Goal: Information Seeking & Learning: Learn about a topic

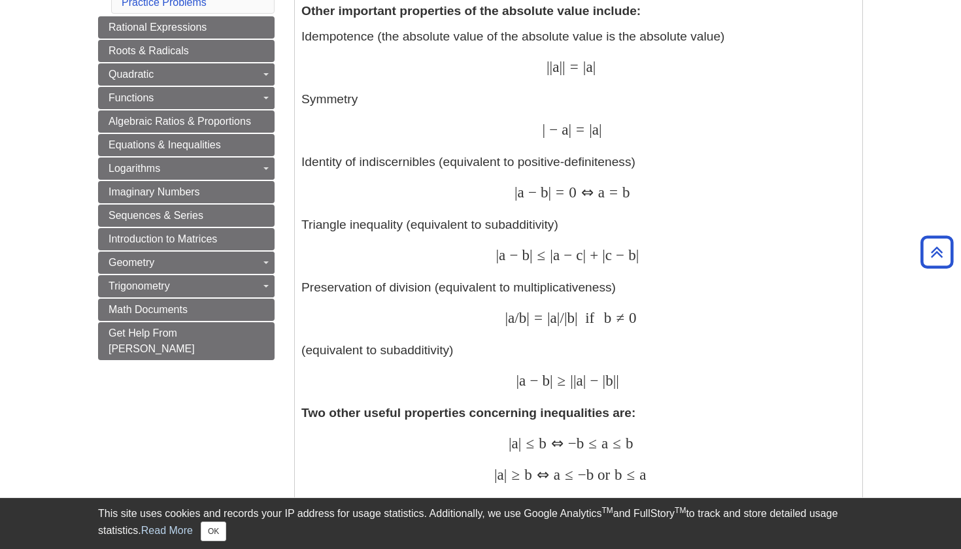
scroll to position [701, 0]
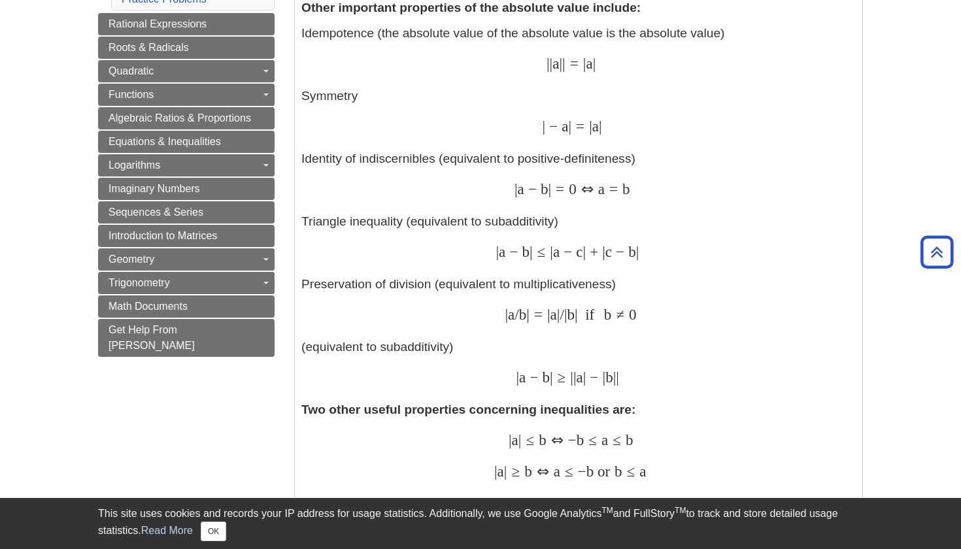
click at [363, 84] on p "Idempotence (the absolute value of the absolute value is the absolute value) | …" at bounding box center [578, 206] width 554 height 364
click at [452, 62] on div "| | a | | = | a | | | a | | = | a |" at bounding box center [578, 65] width 554 height 19
click at [410, 67] on p "Idempotence (the absolute value of the absolute value is the absolute value) | …" at bounding box center [578, 206] width 554 height 364
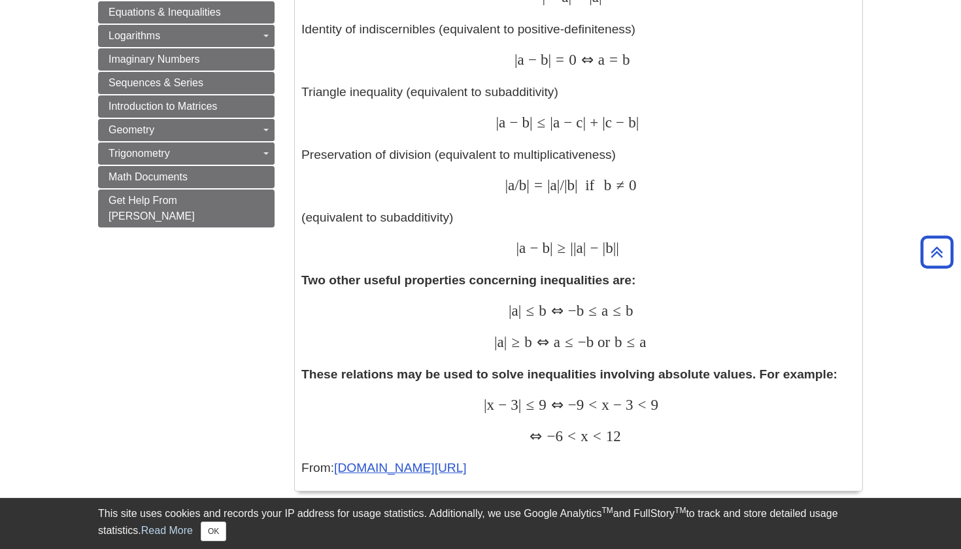
scroll to position [836, 0]
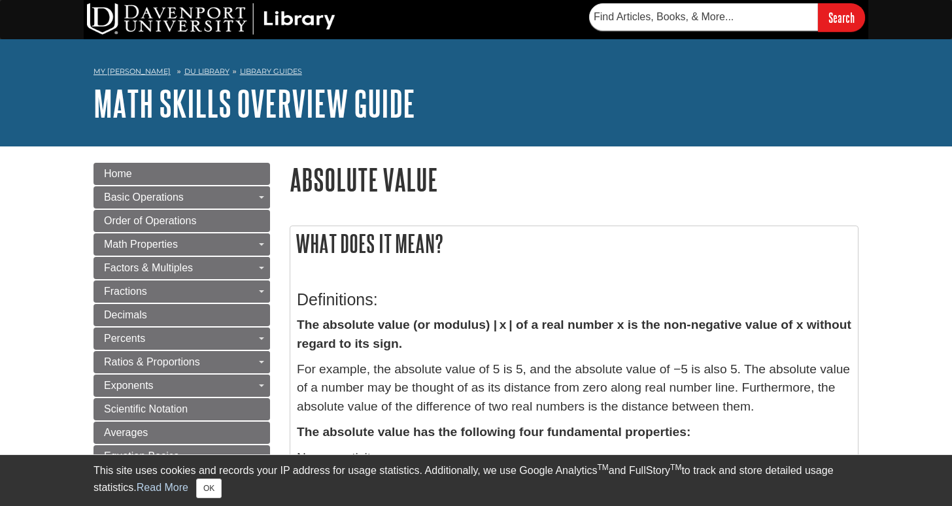
click at [458, 182] on h1 "Absolute Value" at bounding box center [574, 179] width 569 height 33
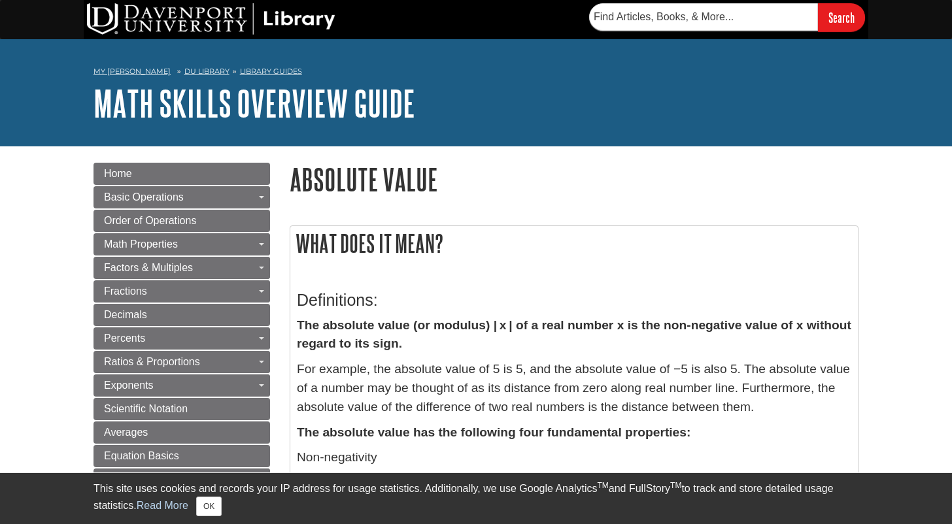
drag, startPoint x: 796, startPoint y: 95, endPoint x: 788, endPoint y: 141, distance: 45.7
click at [788, 141] on div "My [PERSON_NAME] DU Library Library Guides Math Skills Overview Guide Absolute …" at bounding box center [476, 92] width 952 height 107
click at [344, 179] on h1 "Absolute Value" at bounding box center [574, 179] width 569 height 33
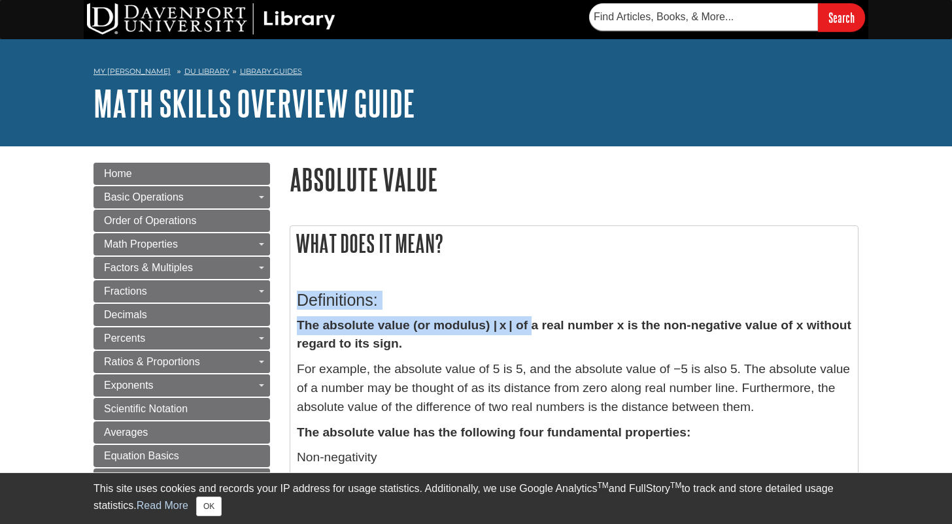
drag, startPoint x: 528, startPoint y: 288, endPoint x: 534, endPoint y: 332, distance: 44.8
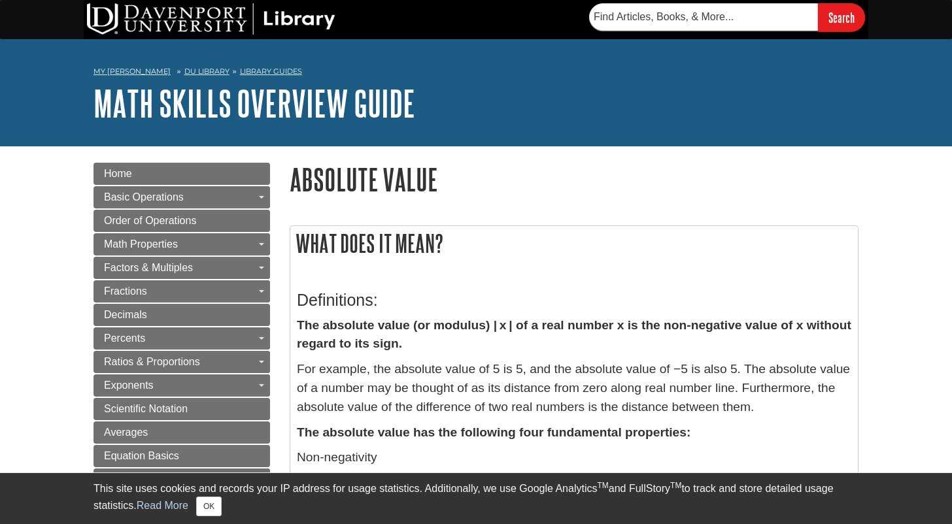
click at [546, 353] on p "The absolute value (or modulus) | x | of a real number x is the non-negative va…" at bounding box center [574, 335] width 554 height 38
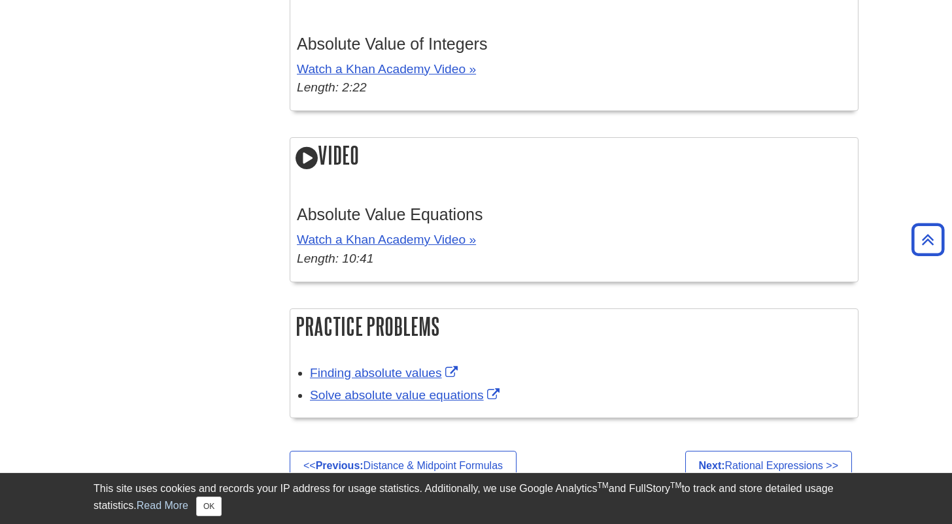
scroll to position [2223, 0]
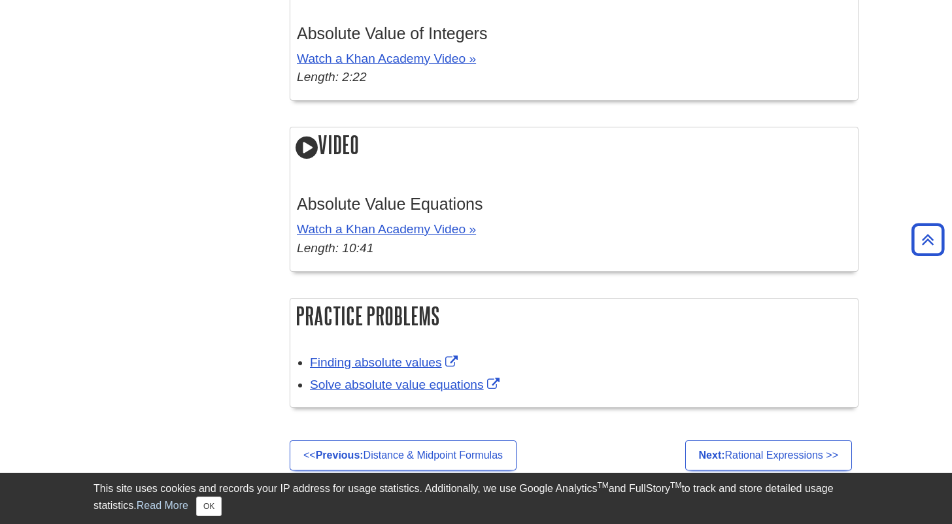
click at [858, 76] on div "Video Absolute Value of Integers Watch a Khan Academy Video » Length: 2:22" at bounding box center [574, 35] width 569 height 158
click at [463, 52] on link "Watch a Khan Academy Video »" at bounding box center [386, 59] width 179 height 14
